Goal: Information Seeking & Learning: Learn about a topic

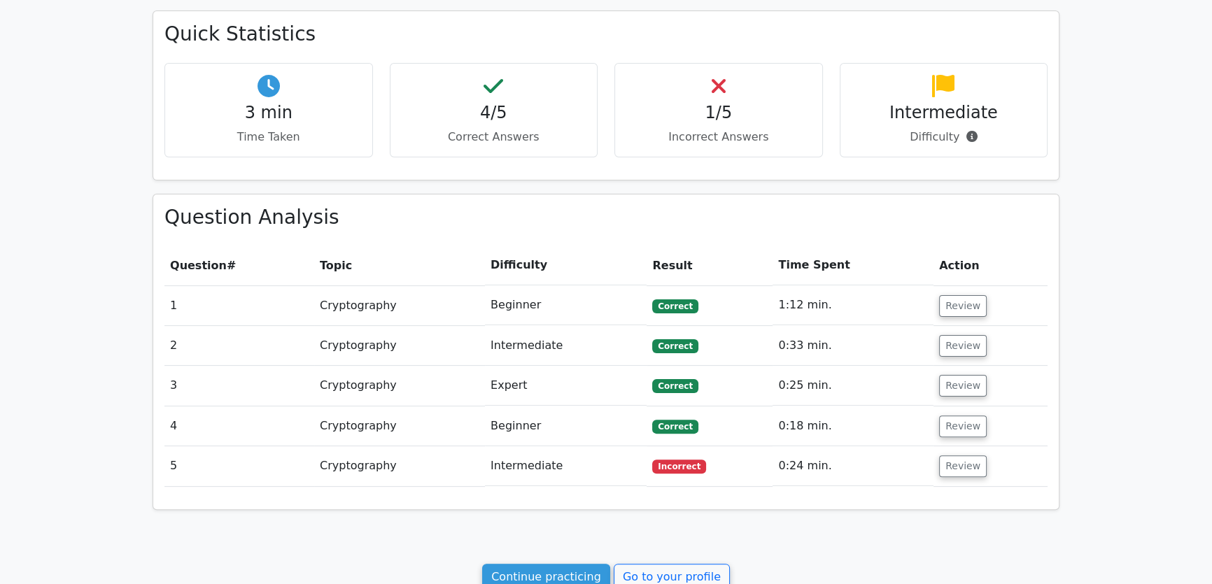
scroll to position [633, 0]
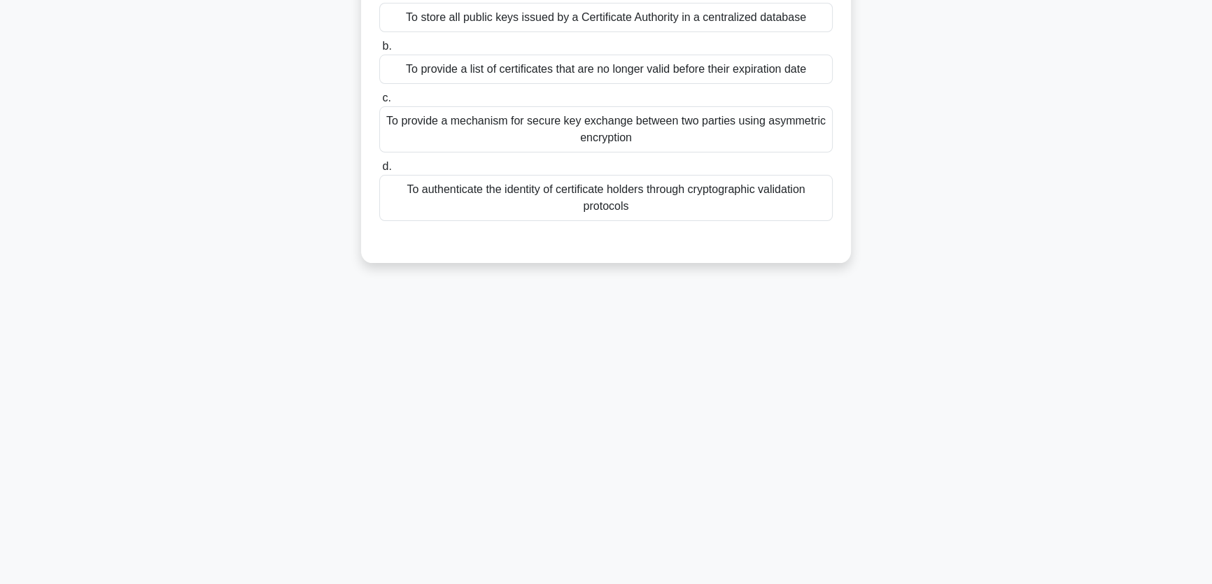
scroll to position [171, 0]
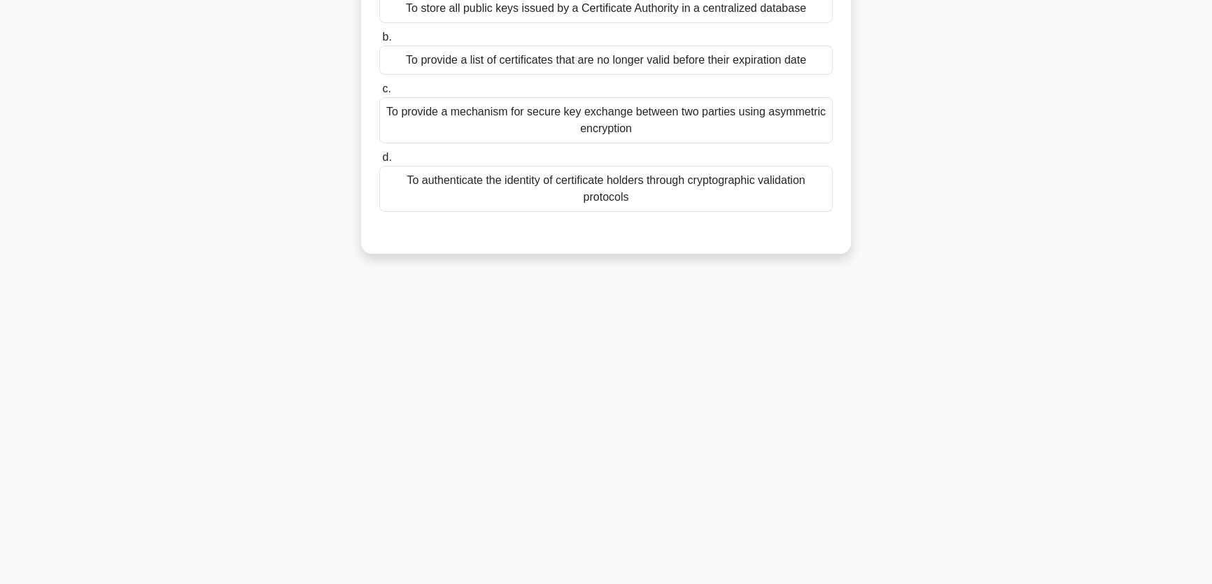
drag, startPoint x: 813, startPoint y: 365, endPoint x: 810, endPoint y: 347, distance: 17.6
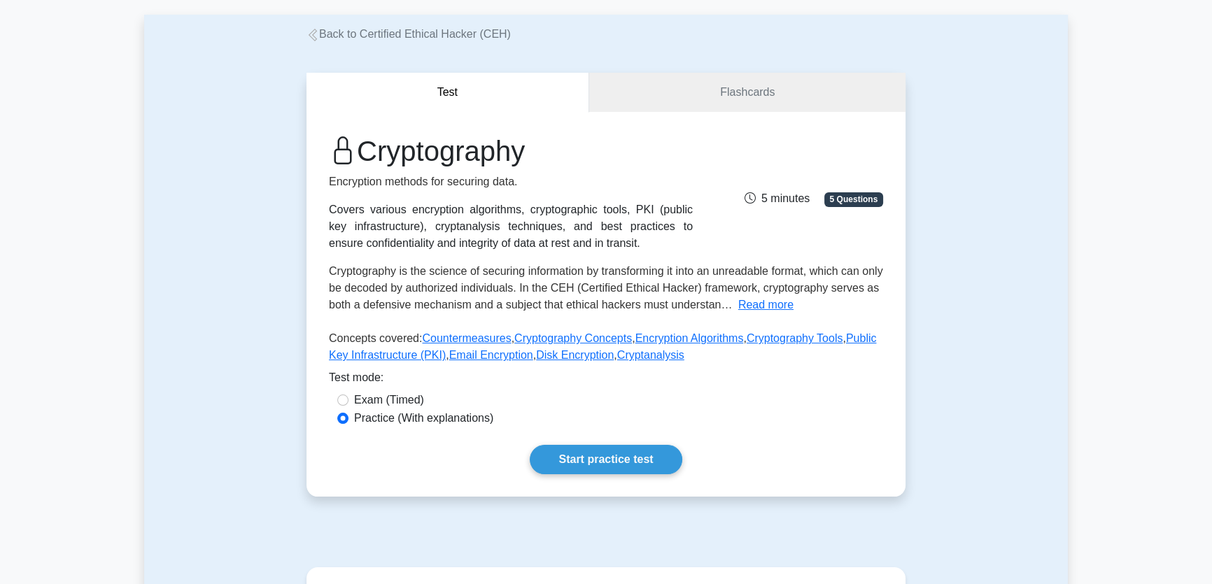
scroll to position [63, 0]
click at [610, 467] on link "Start practice test" at bounding box center [606, 460] width 152 height 29
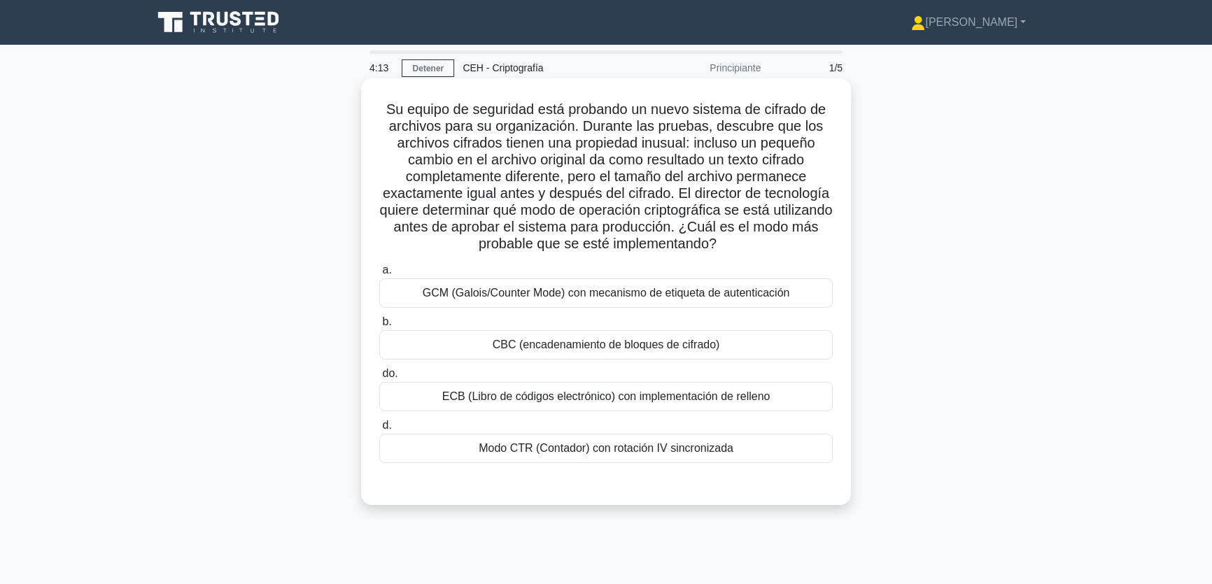
click at [610, 349] on font "CBC (encadenamiento de bloques de cifrado)" at bounding box center [606, 345] width 227 height 12
click at [379, 327] on input "b. CBC (encadenamiento de bloques de cifrado)" at bounding box center [379, 322] width 0 height 9
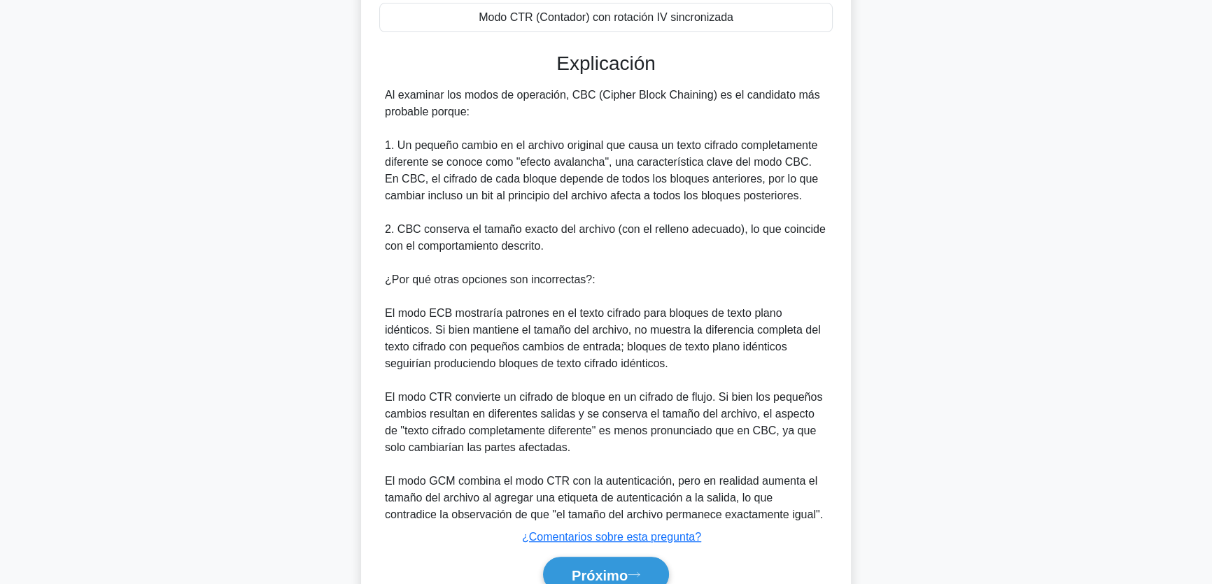
scroll to position [434, 0]
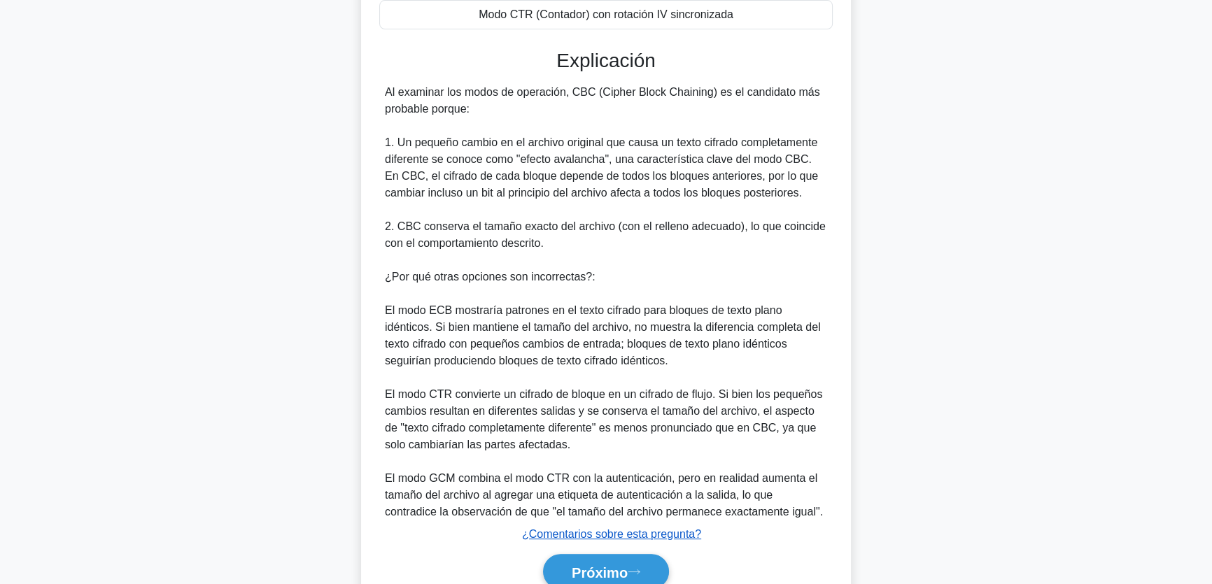
drag, startPoint x: 591, startPoint y: 565, endPoint x: 603, endPoint y: 540, distance: 27.9
click at [591, 565] on font "Próximo" at bounding box center [600, 572] width 56 height 15
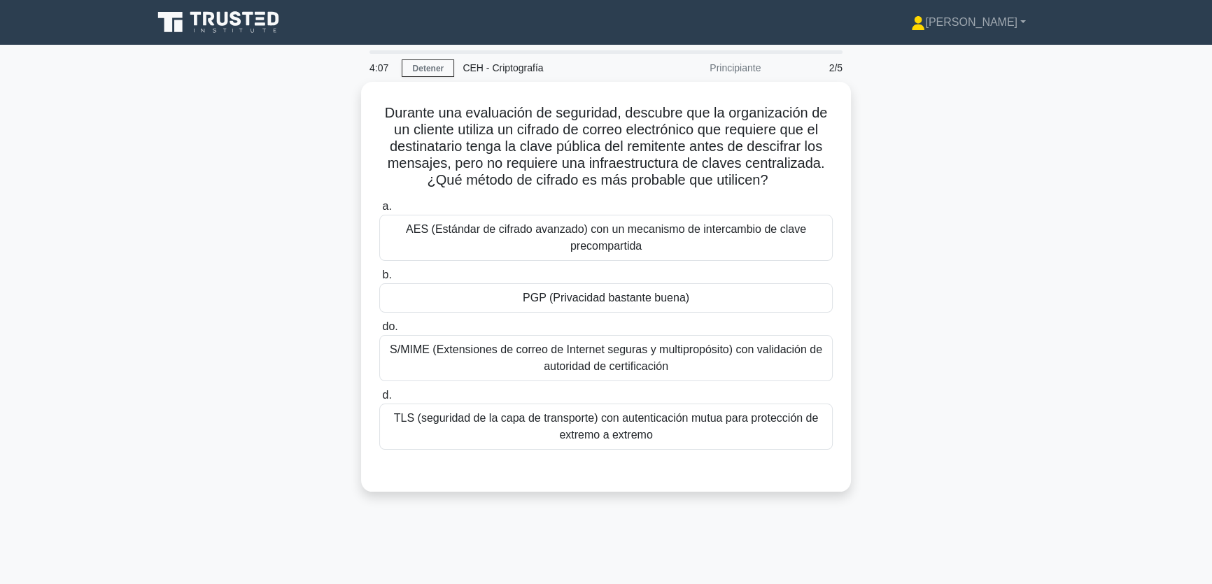
scroll to position [0, 0]
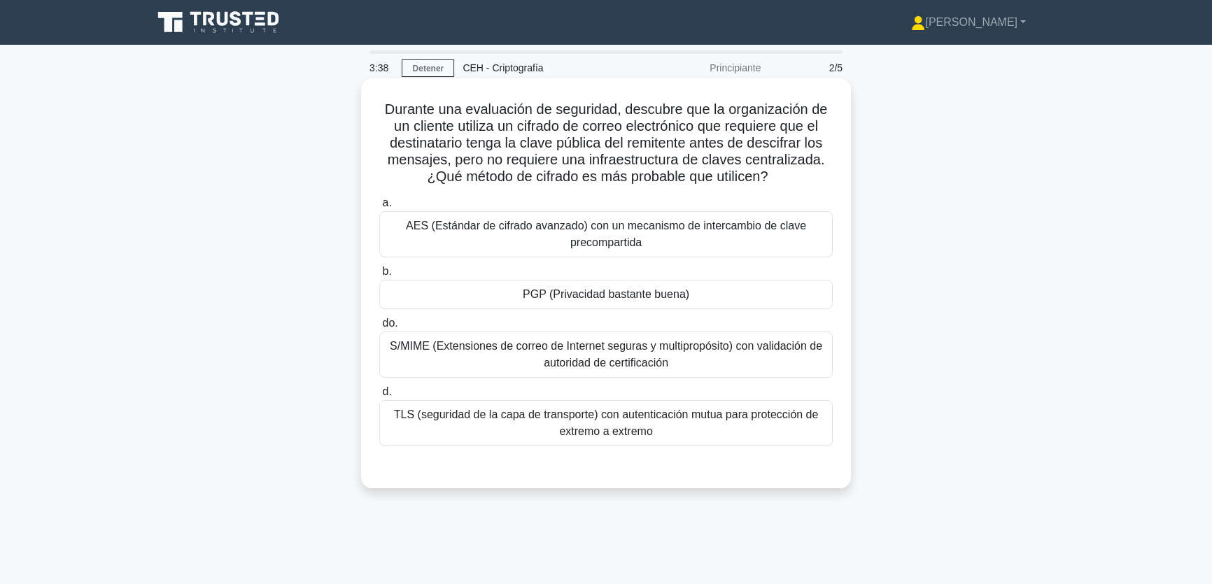
click at [463, 434] on font "TLS (seguridad de la capa de transporte) con autenticación mutua para protecció…" at bounding box center [606, 424] width 441 height 34
click at [379, 397] on input "d. TLS (seguridad de la capa de transporte) con autenticación mutua para protec…" at bounding box center [379, 392] width 0 height 9
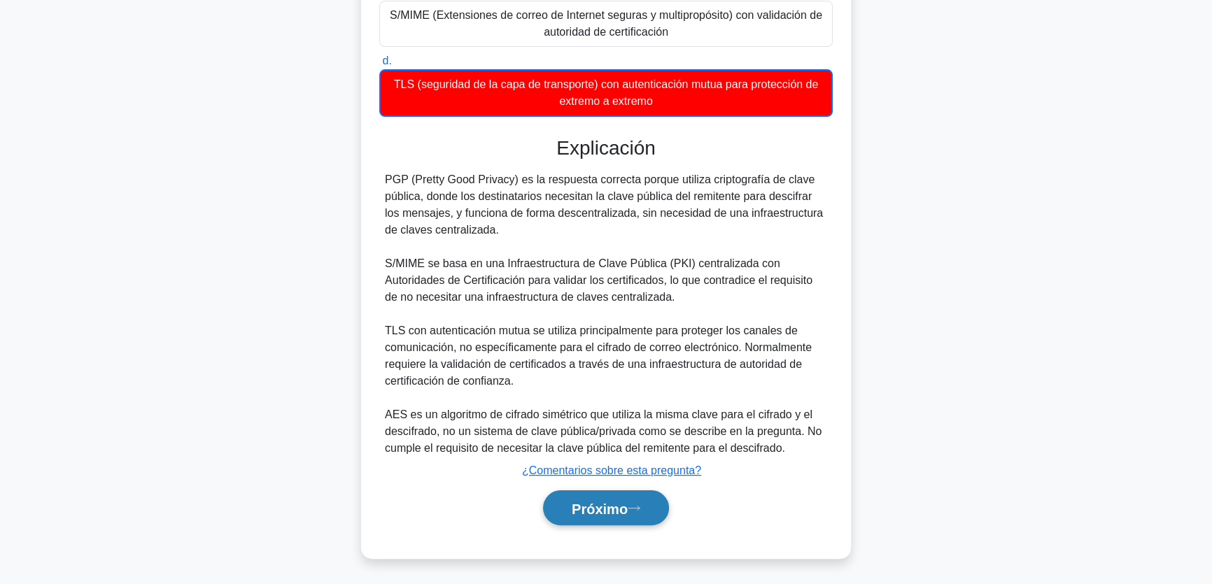
click at [574, 508] on font "Próximo" at bounding box center [600, 508] width 56 height 15
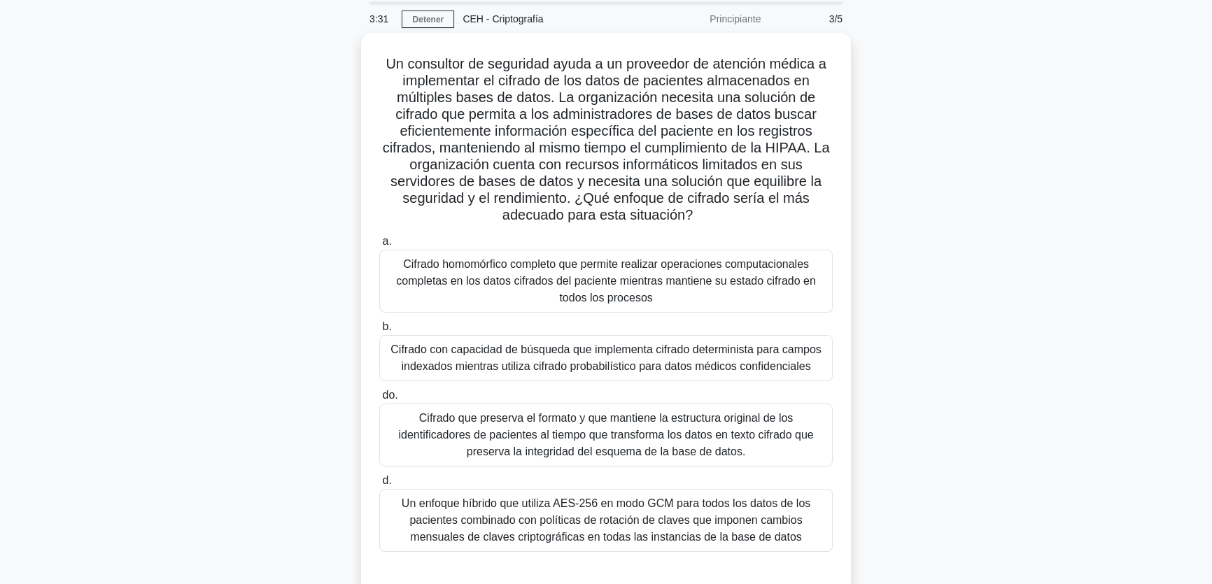
scroll to position [43, 0]
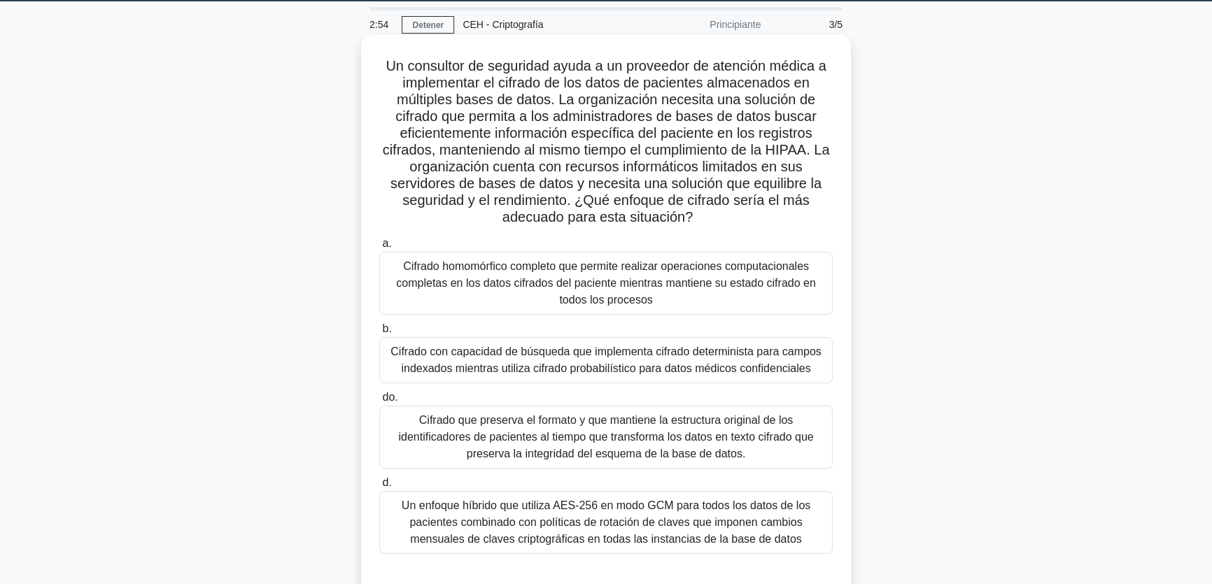
click at [566, 426] on font "Cifrado que preserva el formato y que mantiene la estructura original de los id…" at bounding box center [605, 436] width 415 height 45
click at [379, 402] on input "do. Cifrado que preserva el formato y que mantiene la estructura original de lo…" at bounding box center [379, 397] width 0 height 9
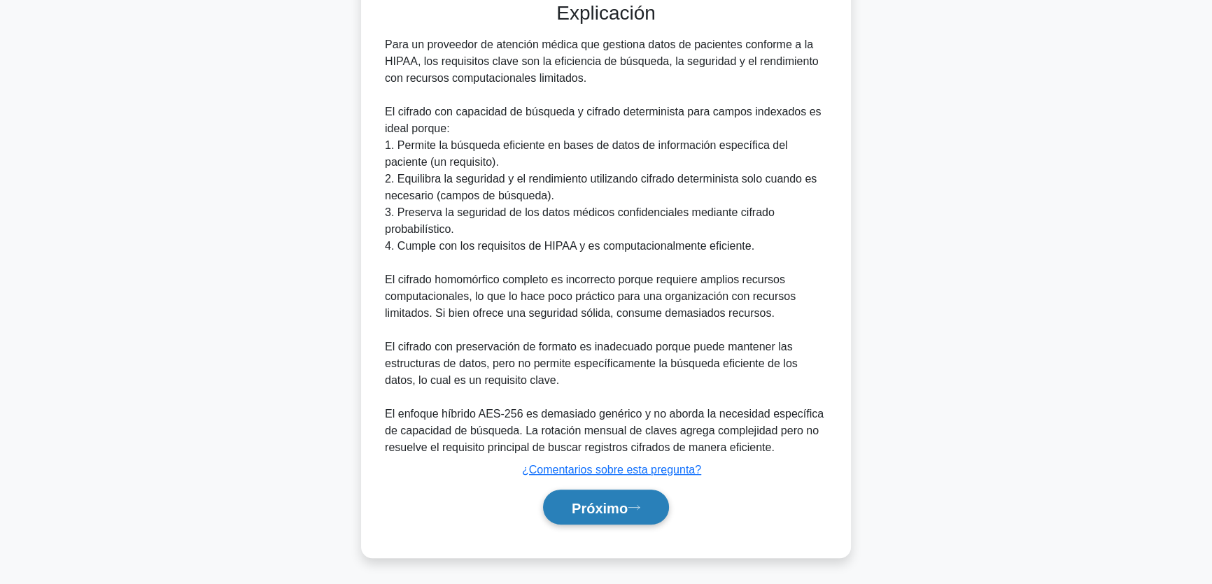
click at [650, 514] on button "Próximo" at bounding box center [606, 508] width 126 height 36
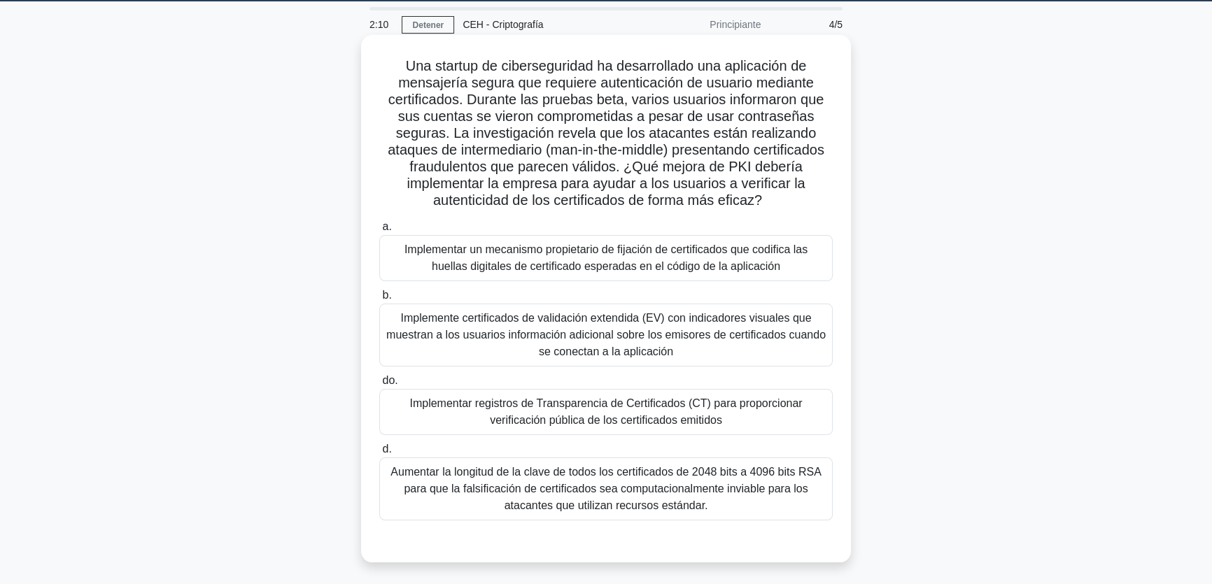
click at [588, 420] on font "Implementar registros de Transparencia de Certificados (CT) para proporcionar v…" at bounding box center [605, 412] width 393 height 29
click at [379, 386] on input "do. Implementar registros de Transparencia de Certificados (CT) para proporcion…" at bounding box center [379, 381] width 0 height 9
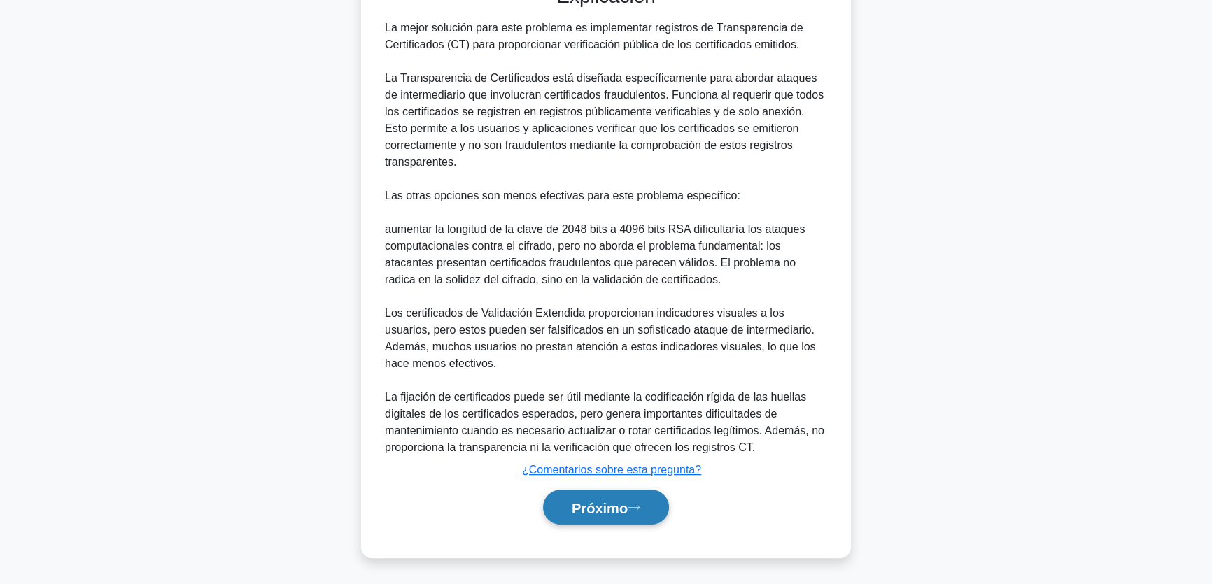
click at [547, 512] on button "Próximo" at bounding box center [606, 508] width 126 height 36
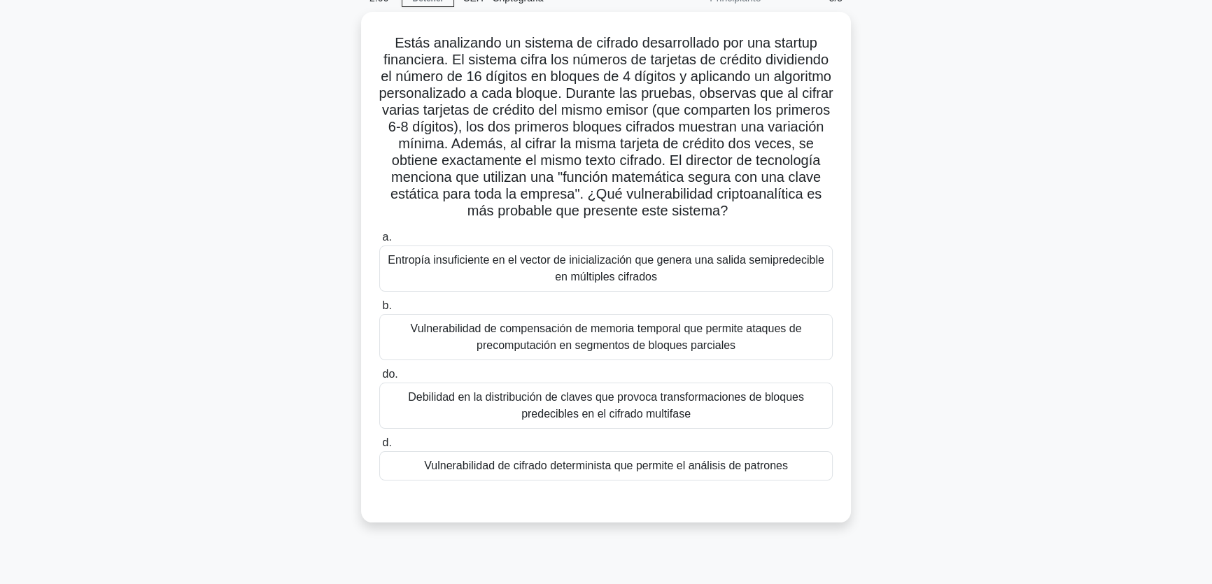
scroll to position [63, 0]
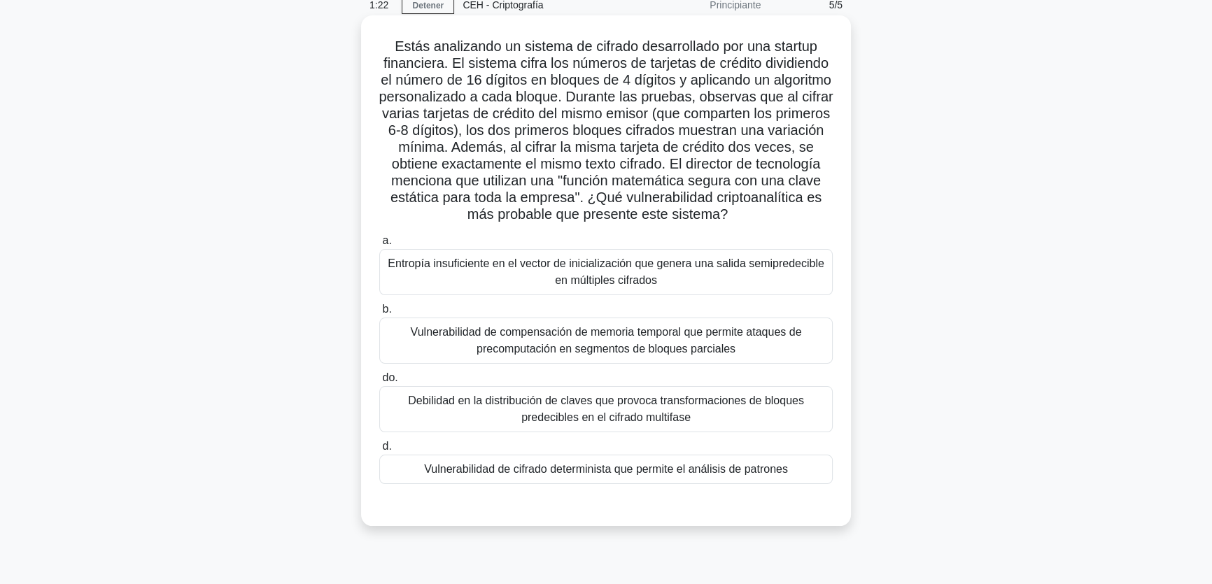
click at [599, 475] on font "Vulnerabilidad de cifrado determinista que permite el análisis de patrones" at bounding box center [606, 469] width 364 height 12
click at [379, 451] on input "d. Vulnerabilidad de cifrado determinista que permite el análisis de patrones" at bounding box center [379, 446] width 0 height 9
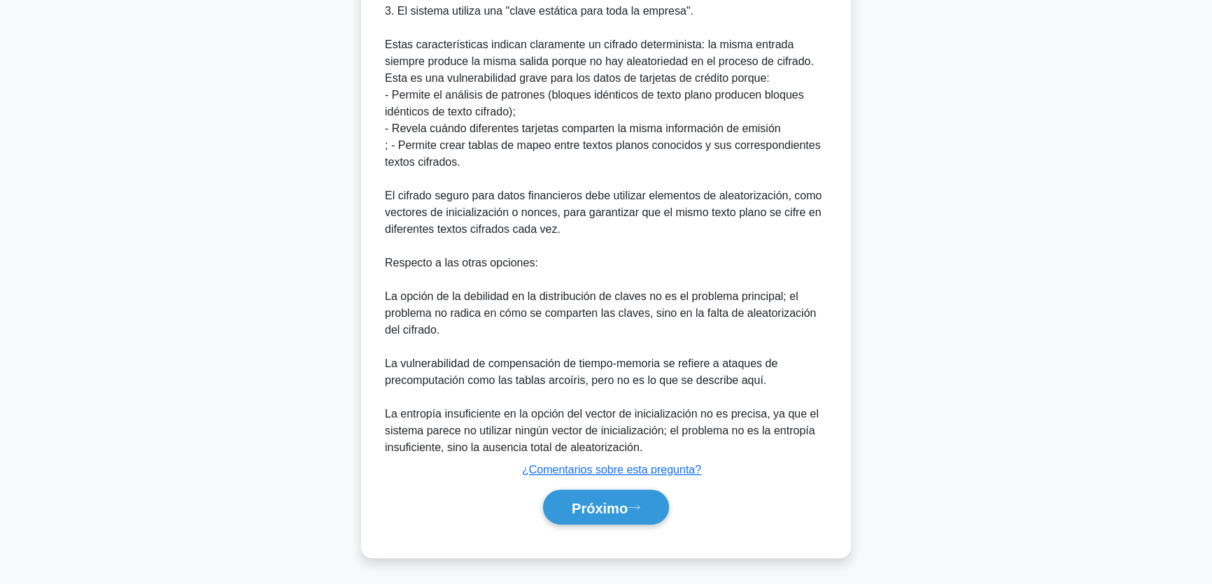
scroll to position [750, 0]
click at [605, 510] on font "Próximo" at bounding box center [600, 507] width 56 height 15
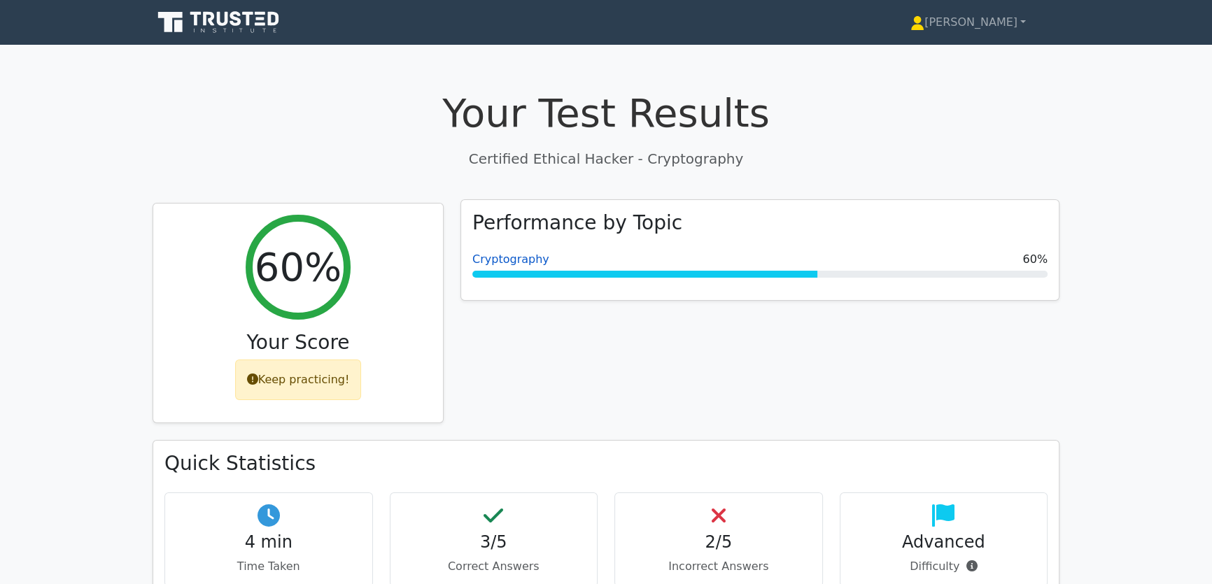
click at [498, 263] on link "Cryptography" at bounding box center [510, 259] width 77 height 13
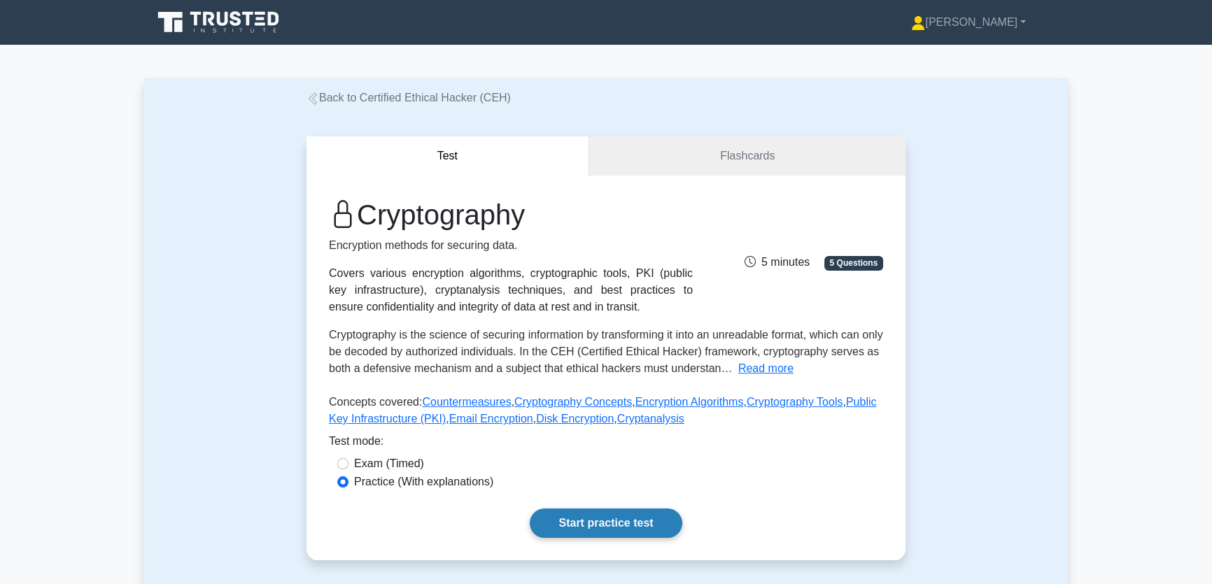
click at [643, 521] on link "Start practice test" at bounding box center [606, 523] width 152 height 29
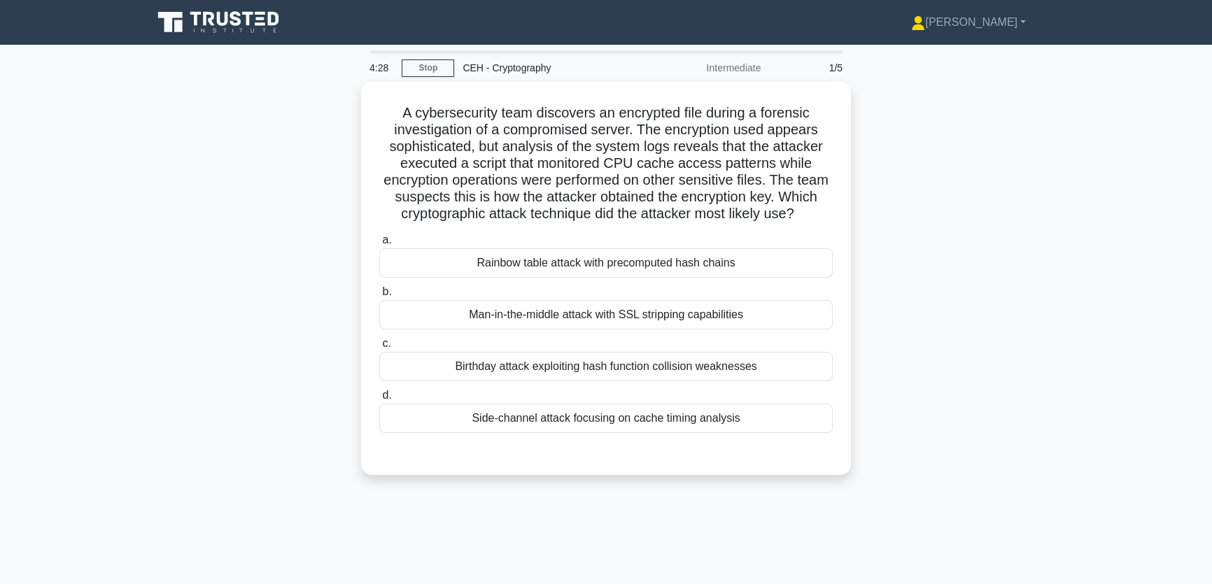
click at [926, 219] on div "A cybersecurity team discovers an encrypted file during a forensic investigatio…" at bounding box center [606, 287] width 924 height 410
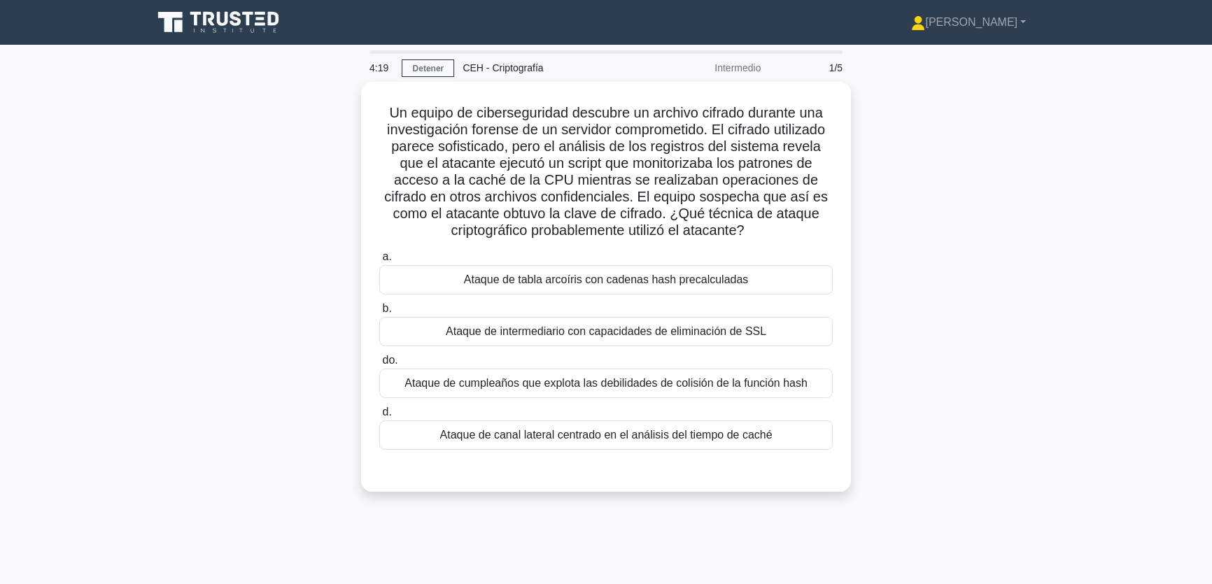
click at [994, 353] on div "Un equipo de ciberseguridad descubre un archivo cifrado durante una investigaci…" at bounding box center [606, 295] width 924 height 427
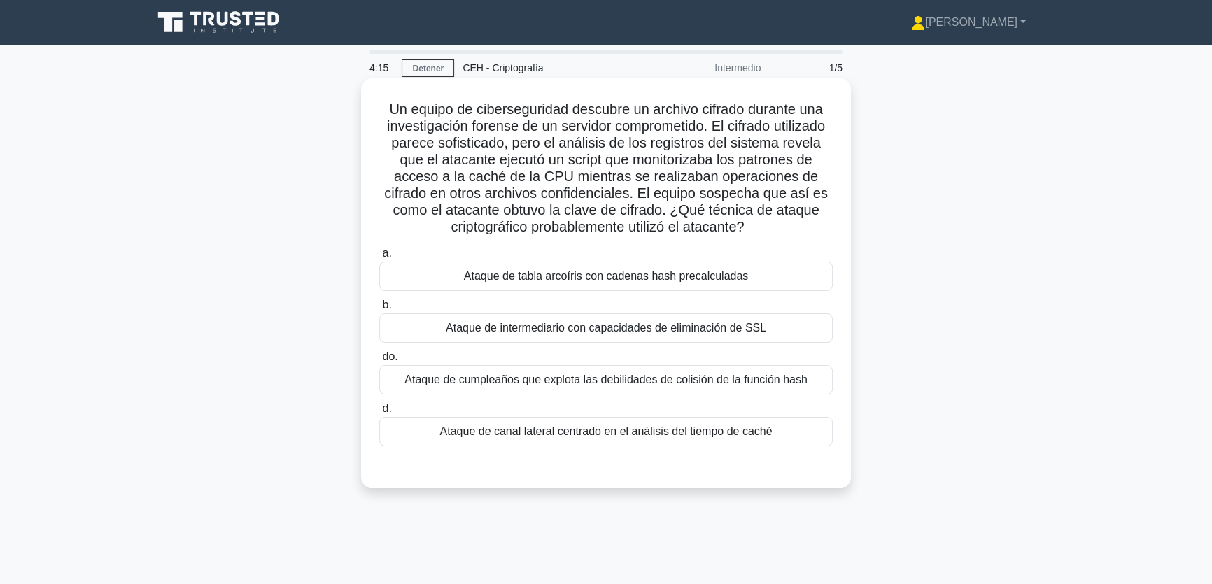
click at [752, 333] on font "Ataque de intermediario con capacidades de eliminación de SSL" at bounding box center [606, 328] width 321 height 12
click at [379, 310] on input "b. Ataque de intermediario con capacidades de eliminación de SSL" at bounding box center [379, 305] width 0 height 9
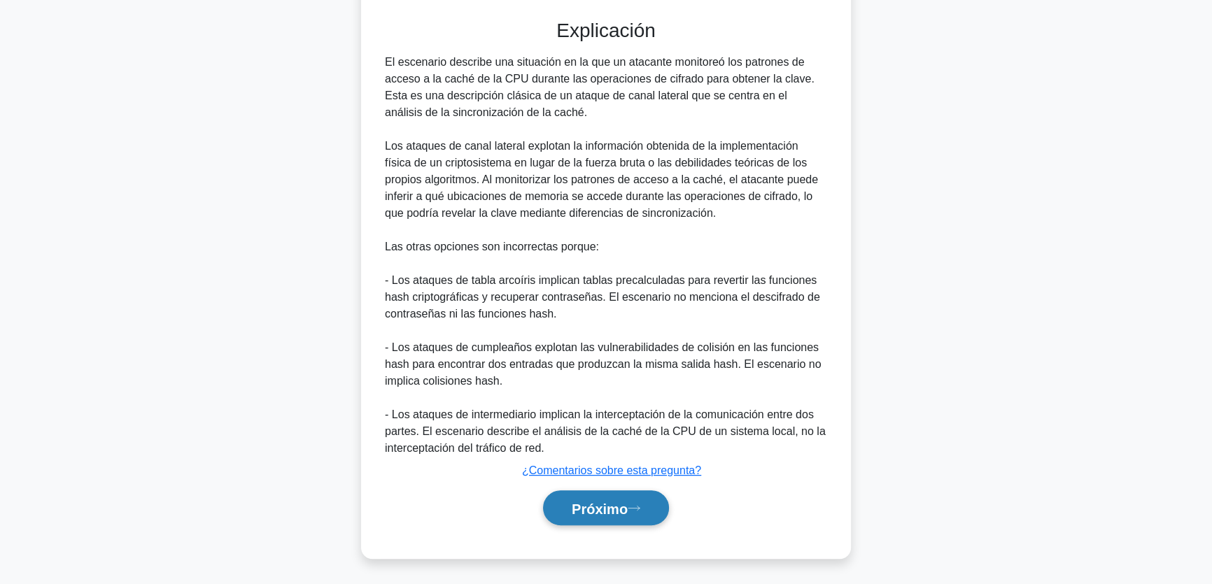
click at [596, 497] on button "Próximo" at bounding box center [606, 509] width 126 height 36
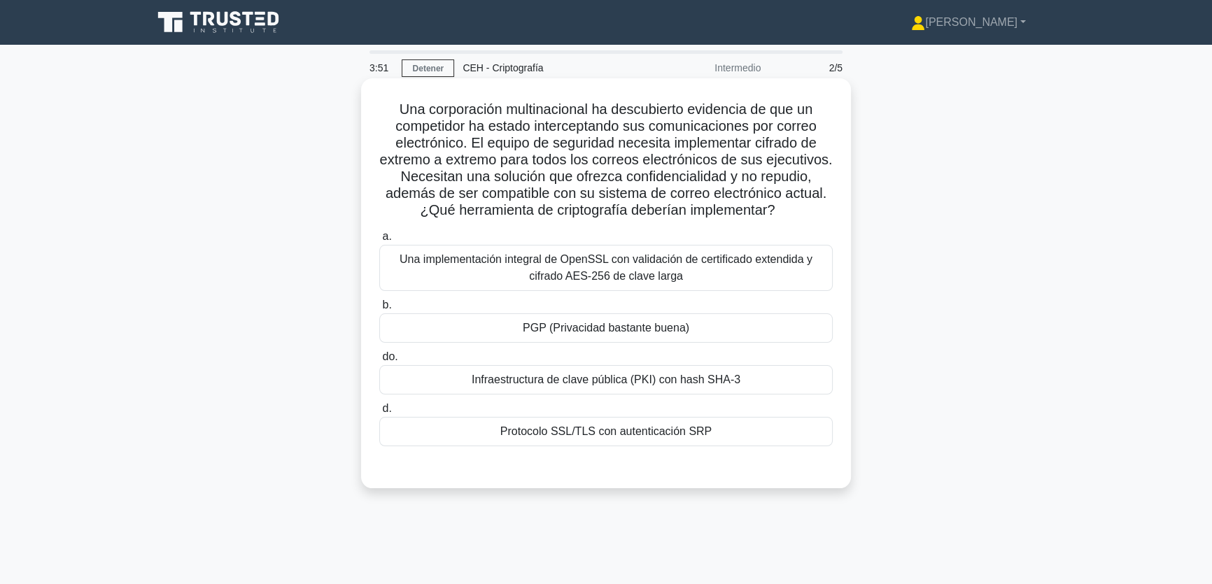
click at [636, 334] on font "PGP (Privacidad bastante buena)" at bounding box center [606, 328] width 167 height 12
click at [379, 310] on input "b. PGP (Privacidad bastante buena)" at bounding box center [379, 305] width 0 height 9
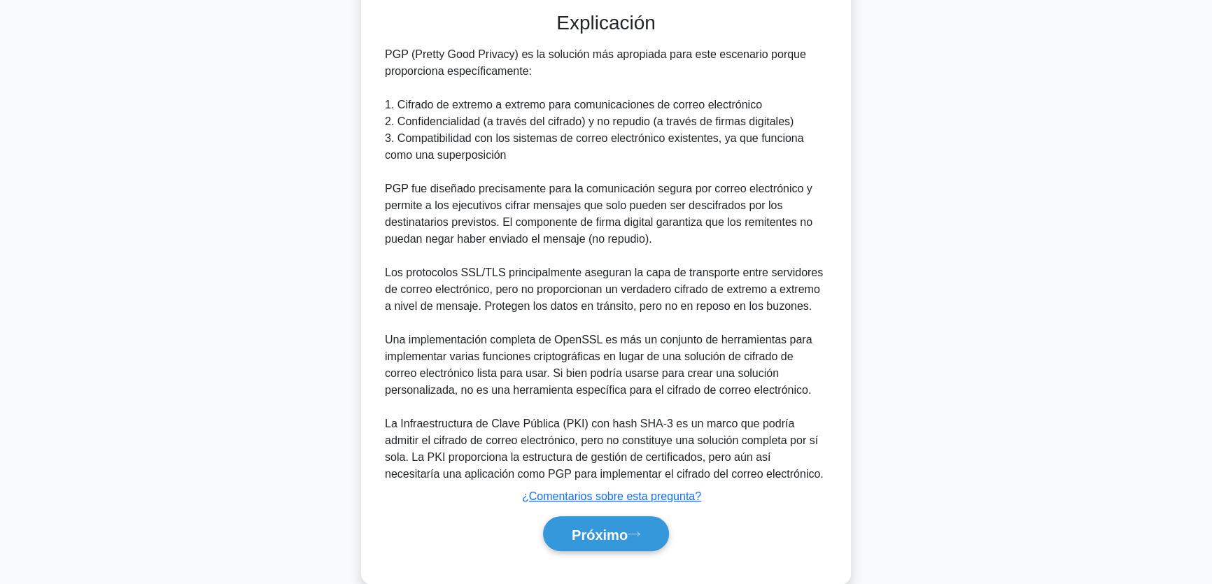
scroll to position [498, 0]
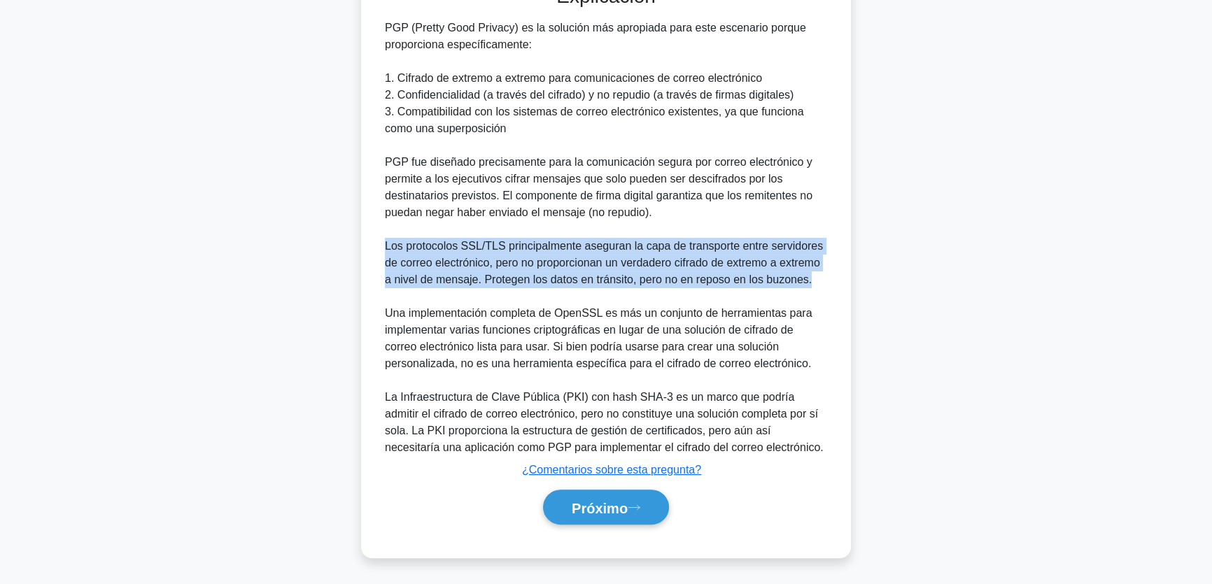
drag, startPoint x: 377, startPoint y: 246, endPoint x: 824, endPoint y: 274, distance: 448.1
click at [824, 274] on div "a. Una implementación integral de OpenSSL con validación de certificado extendi…" at bounding box center [606, 143] width 456 height 798
copy font "Los protocolos SSL/TLS principalmente aseguran la capa de transporte entre serv…"
click at [572, 500] on font "Próximo" at bounding box center [600, 507] width 56 height 15
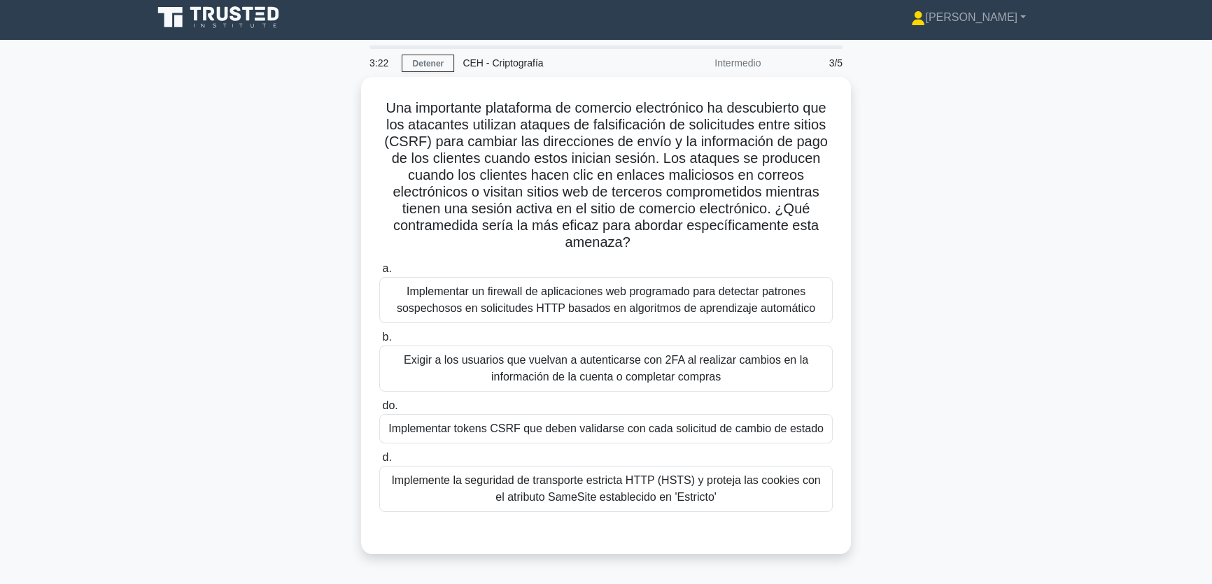
scroll to position [0, 0]
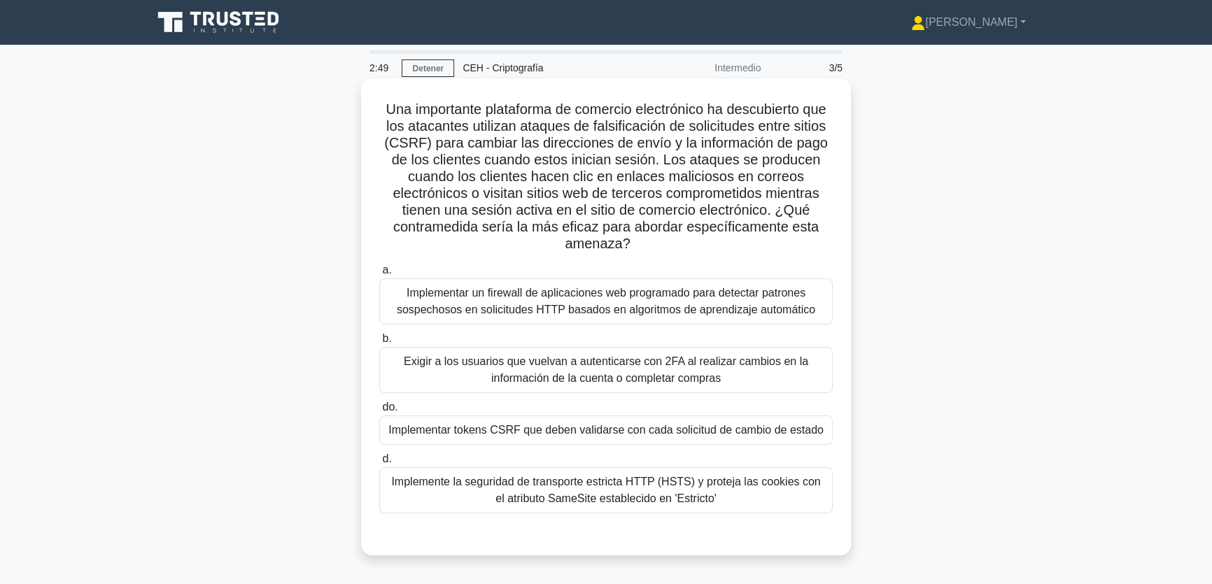
click at [670, 434] on font "Implementar tokens CSRF que deben validarse con cada solicitud de cambio de est…" at bounding box center [605, 430] width 435 height 12
click at [379, 412] on input "do. Implementar tokens CSRF que deben validarse con cada solicitud de cambio de…" at bounding box center [379, 407] width 0 height 9
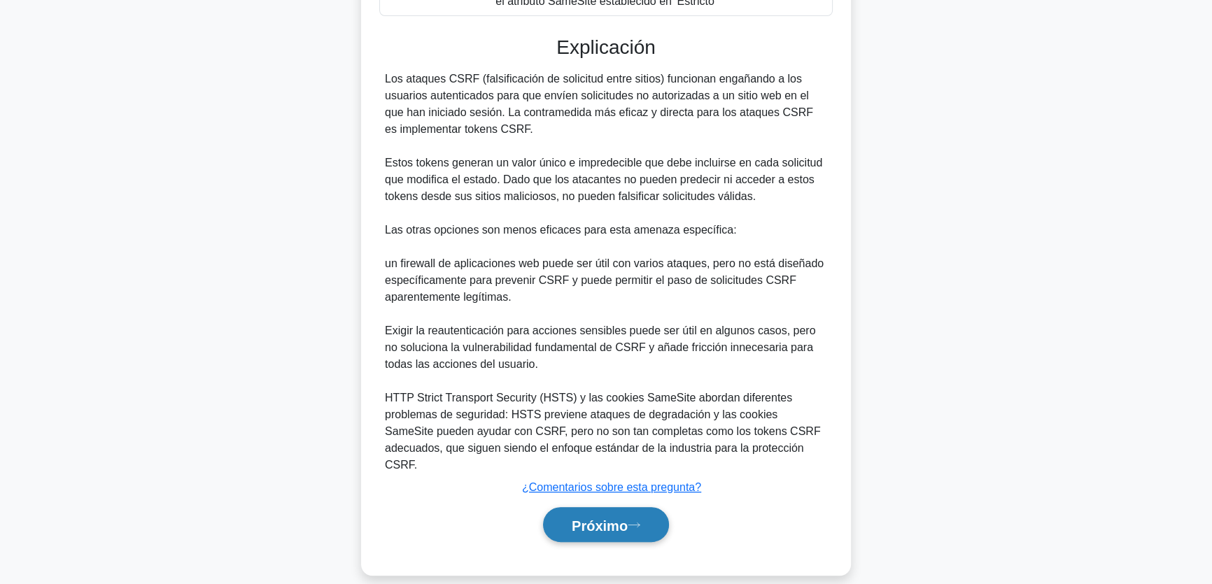
click at [595, 518] on font "Próximo" at bounding box center [600, 525] width 56 height 15
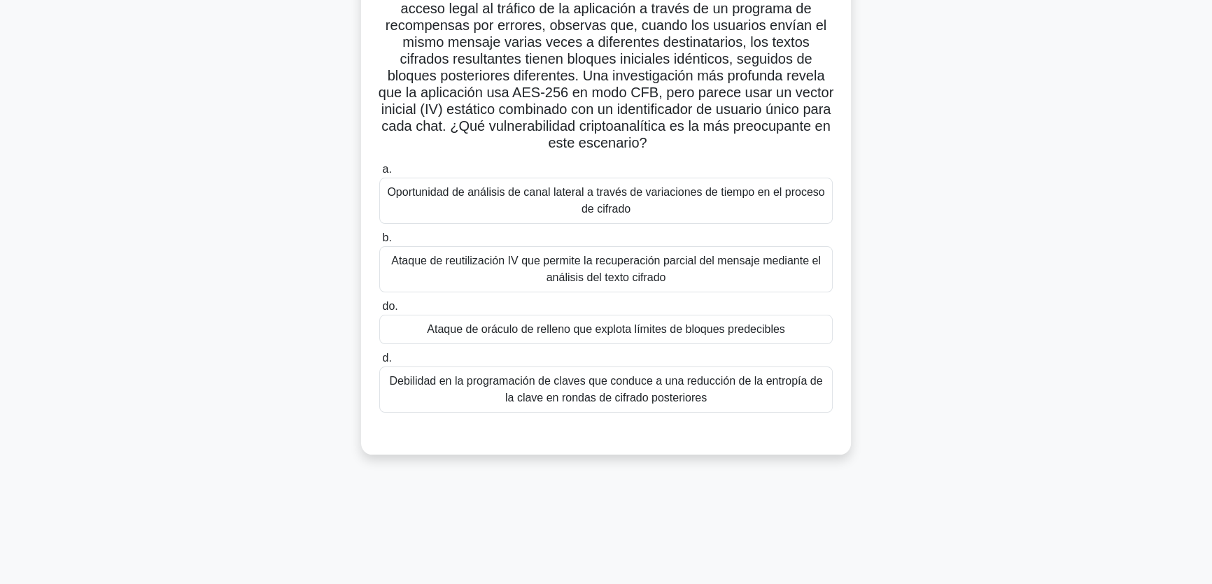
scroll to position [43, 0]
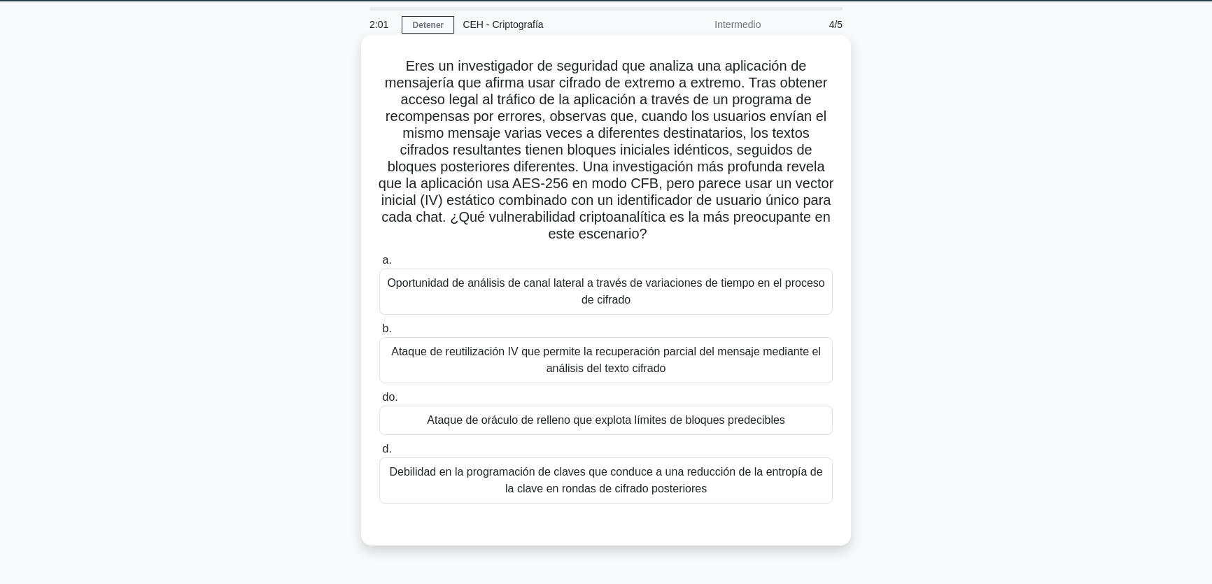
click at [567, 363] on font "Ataque de reutilización IV que permite la recuperación parcial del mensaje medi…" at bounding box center [606, 360] width 430 height 29
click at [379, 334] on input "b. Ataque de reutilización IV que permite la recuperación parcial del mensaje m…" at bounding box center [379, 329] width 0 height 9
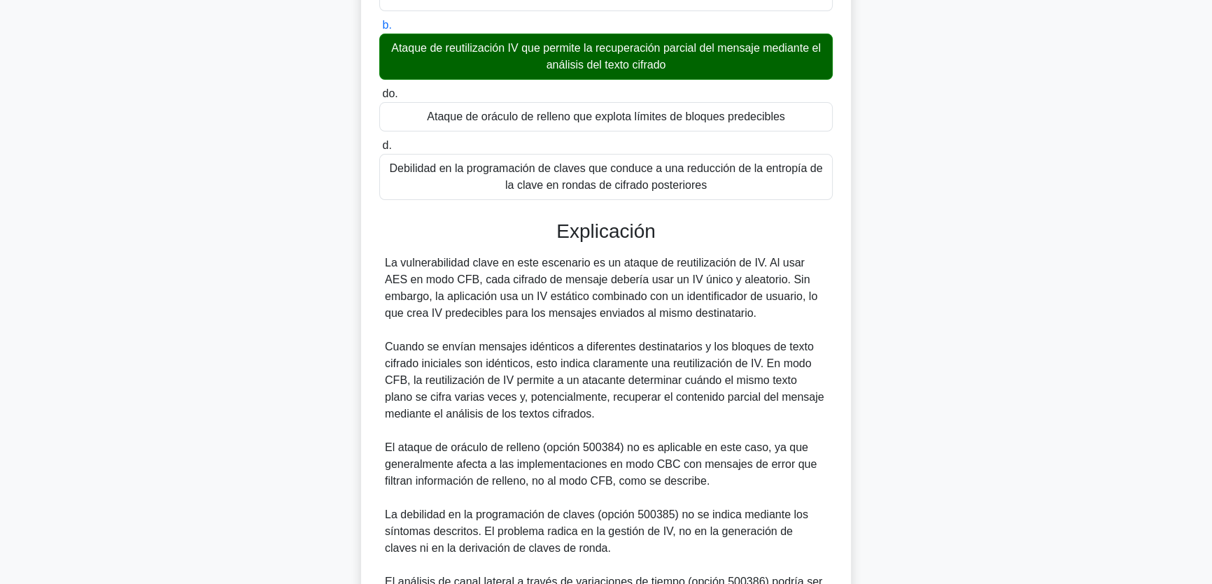
scroll to position [532, 0]
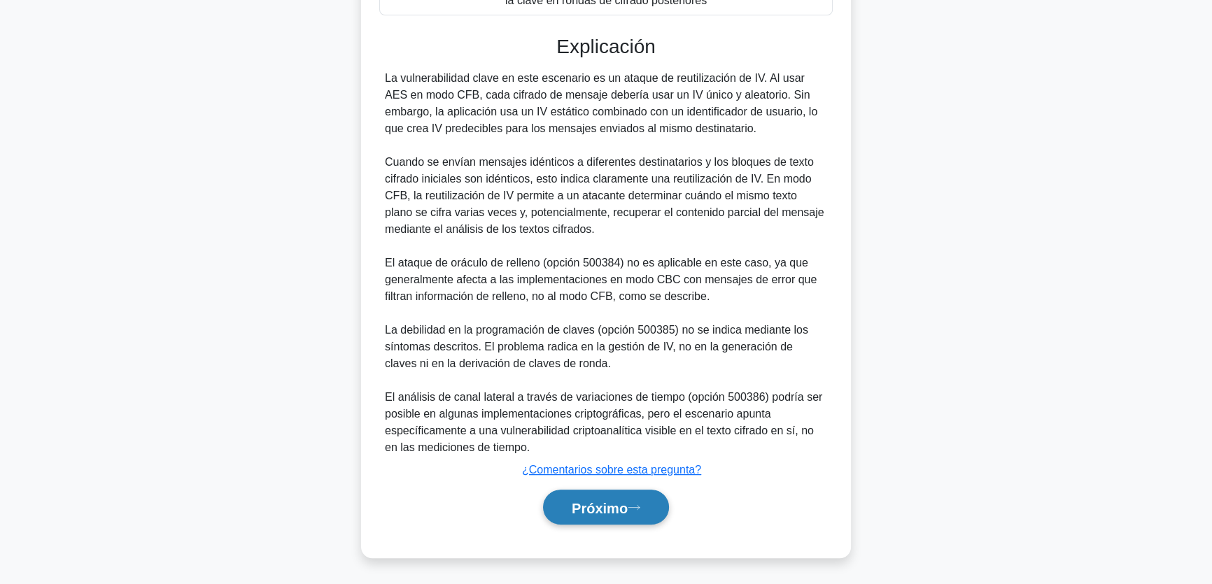
click at [579, 509] on font "Próximo" at bounding box center [600, 507] width 56 height 15
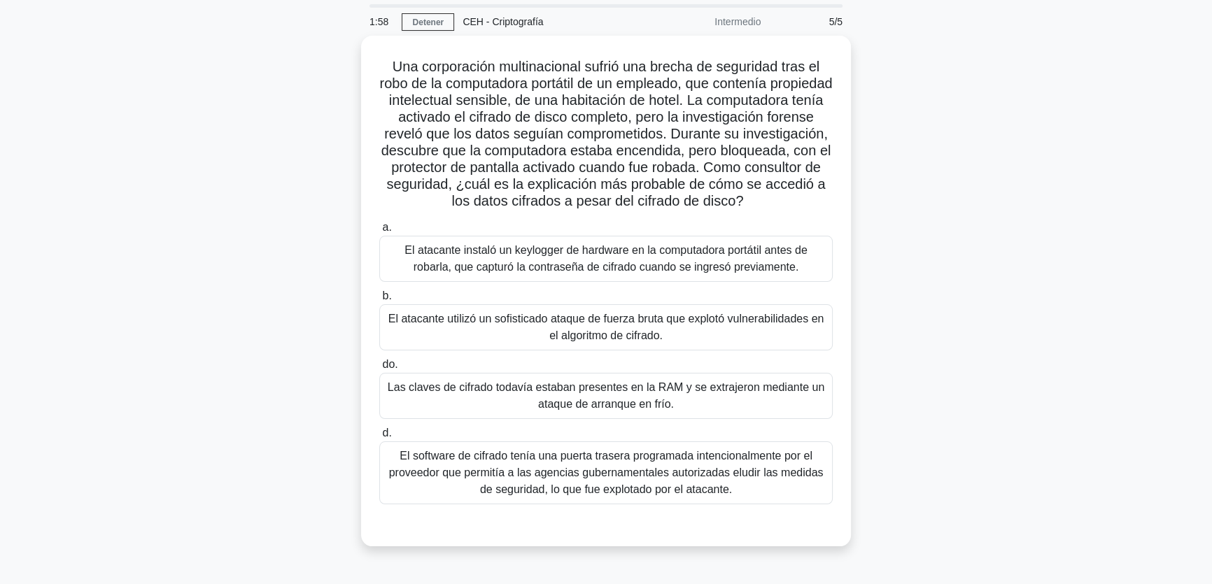
scroll to position [43, 0]
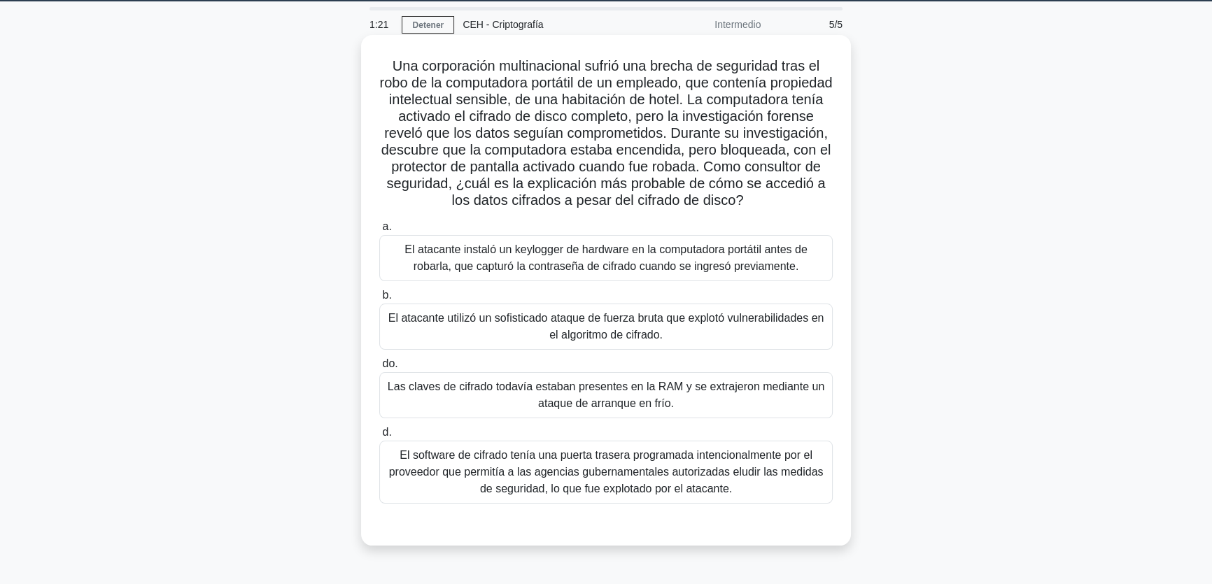
click at [636, 409] on font "Las claves de cifrado todavía estaban presentes en la RAM y se extrajeron media…" at bounding box center [606, 395] width 437 height 29
click at [379, 369] on input "do. Las claves de cifrado todavía estaban presentes en la RAM y se extrajeron m…" at bounding box center [379, 364] width 0 height 9
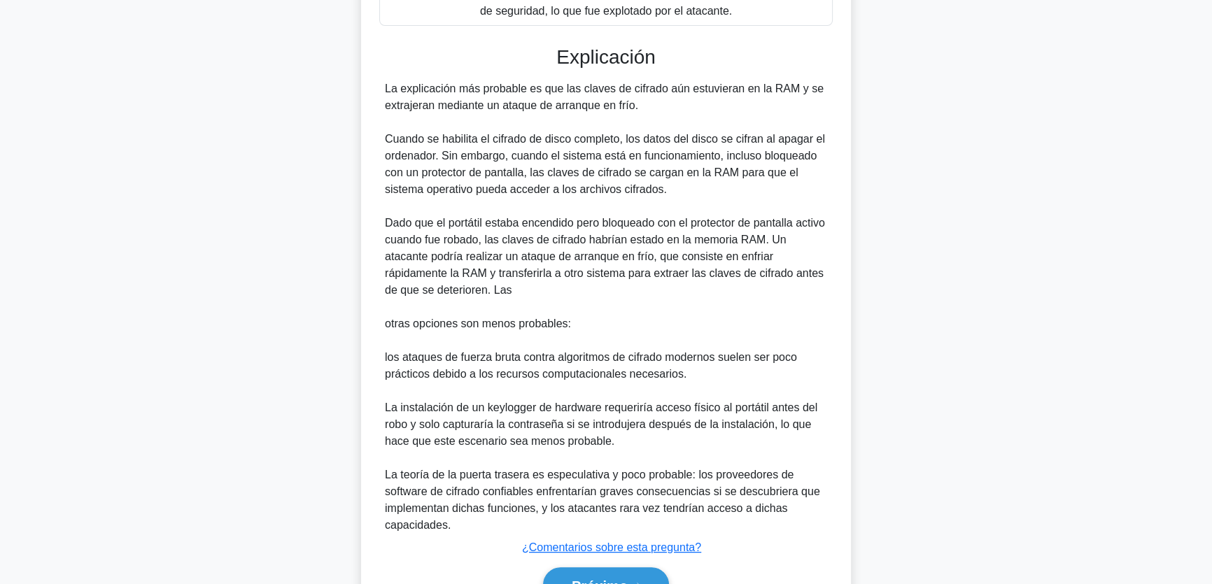
scroll to position [553, 0]
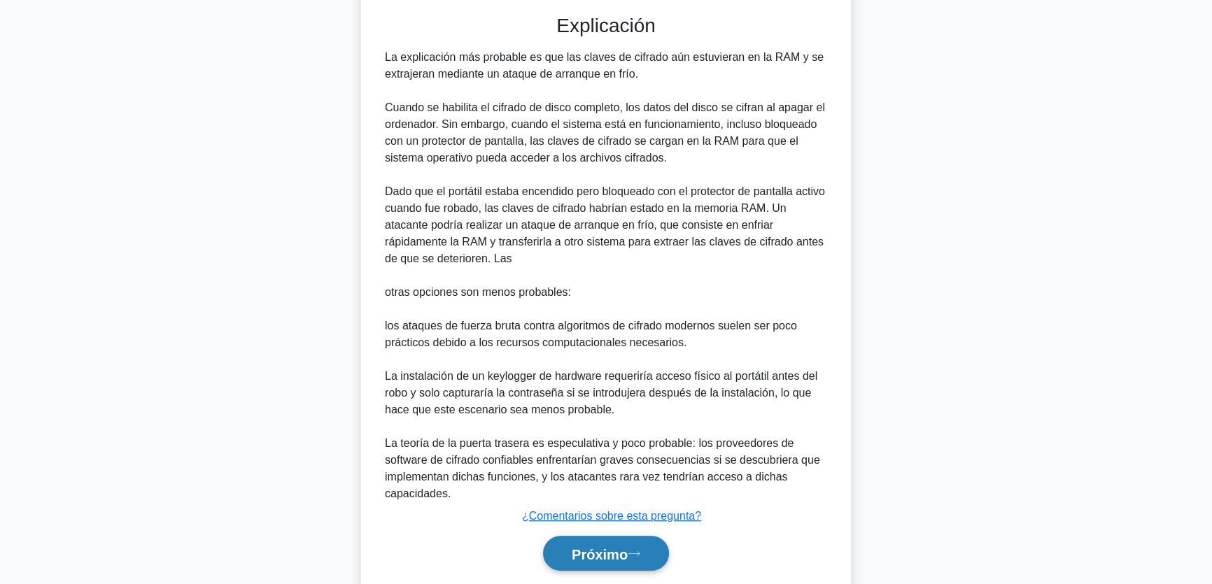
click at [615, 562] on font "Próximo" at bounding box center [600, 554] width 56 height 15
